Goal: Find specific page/section: Find specific page/section

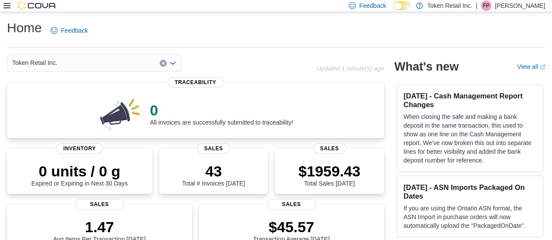
click at [5, 7] on icon at bounding box center [6, 5] width 7 height 7
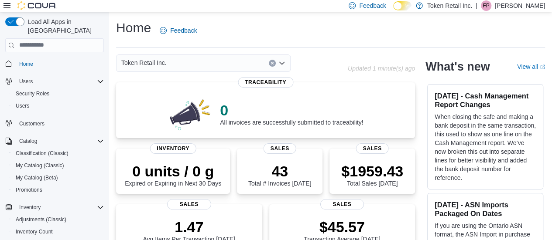
click at [107, 219] on div "Load All Apps in New Hub Home Users Security Roles Users Customers Catalog Clas…" at bounding box center [54, 127] width 109 height 231
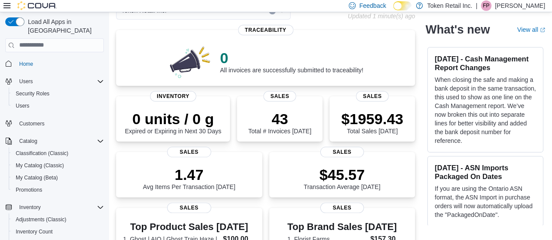
scroll to position [70, 0]
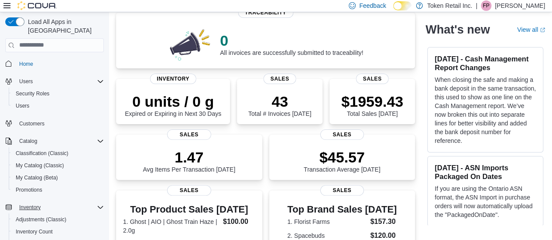
click at [97, 204] on icon "Complex example" at bounding box center [100, 207] width 7 height 7
click at [53, 232] on span "Cash Management" at bounding box center [38, 237] width 44 height 10
